Goal: Task Accomplishment & Management: Complete application form

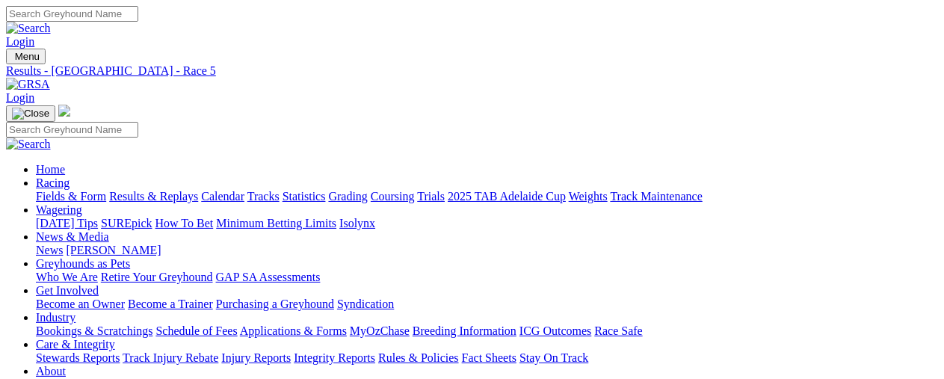
click at [75, 311] on link "Industry" at bounding box center [56, 317] width 40 height 13
click at [91, 324] on link "Bookings & Scratchings" at bounding box center [94, 330] width 117 height 13
click at [105, 324] on link "Bookings & Scratchings" at bounding box center [94, 330] width 117 height 13
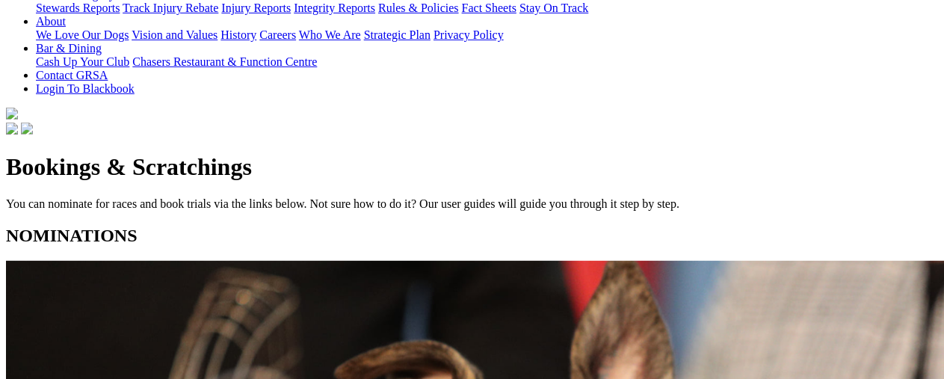
scroll to position [374, 0]
